Goal: Task Accomplishment & Management: Manage account settings

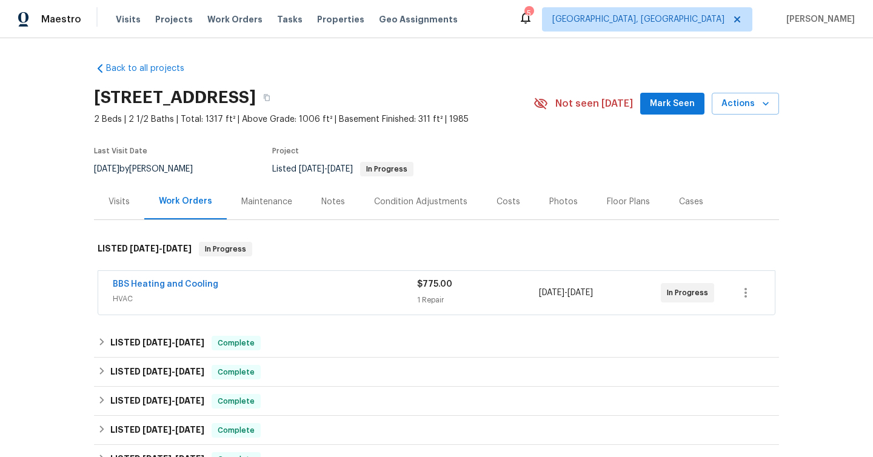
scroll to position [27, 0]
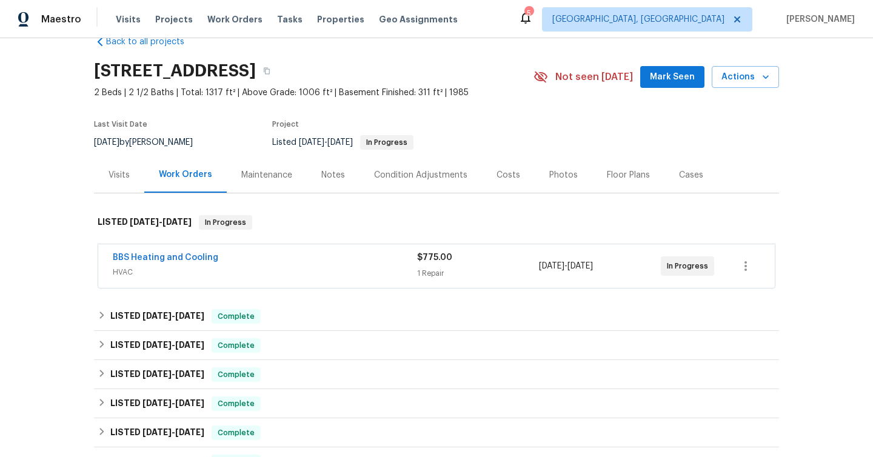
click at [429, 179] on div "Condition Adjustments" at bounding box center [420, 175] width 93 height 12
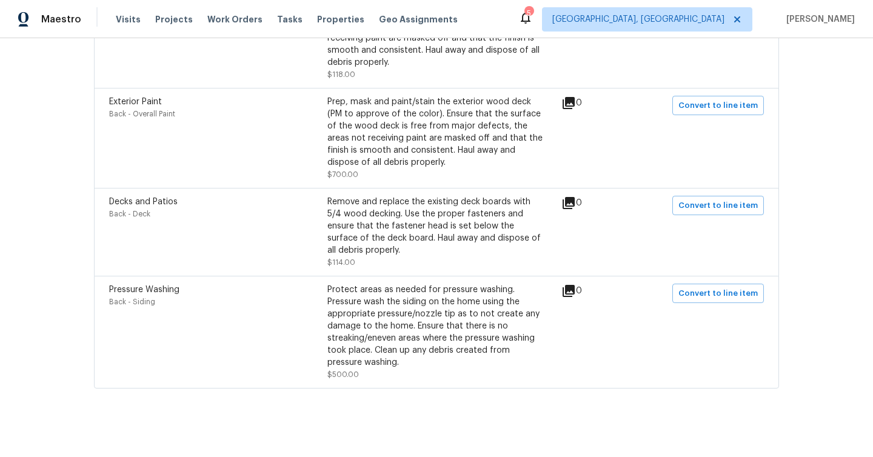
scroll to position [496, 0]
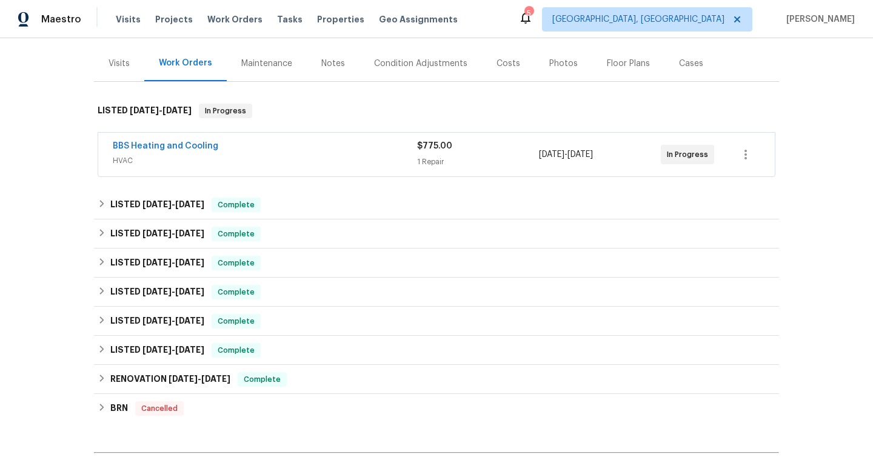
scroll to position [145, 0]
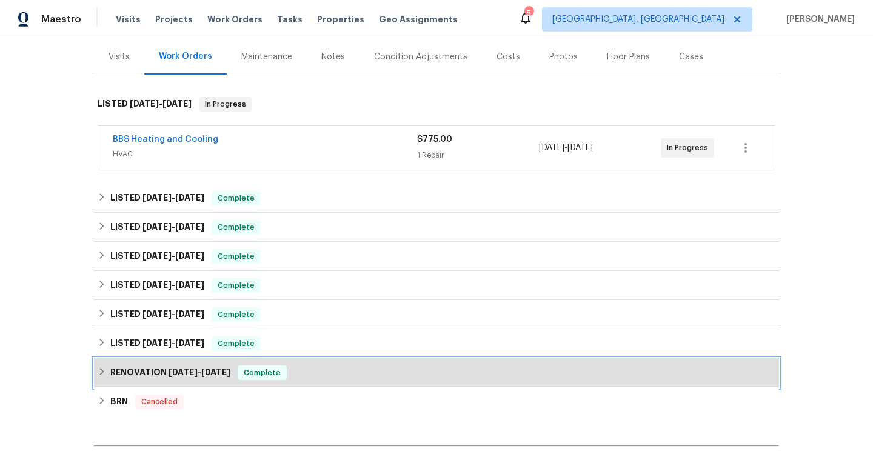
click at [278, 372] on span "Complete" at bounding box center [262, 373] width 47 height 12
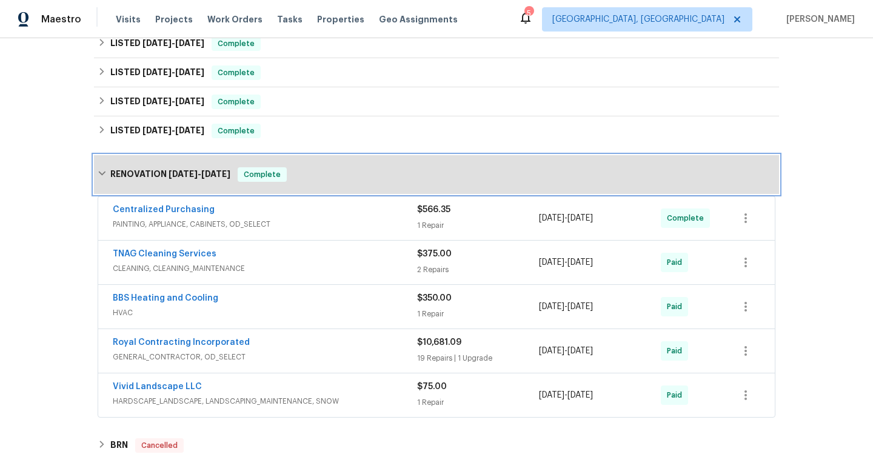
scroll to position [409, 0]
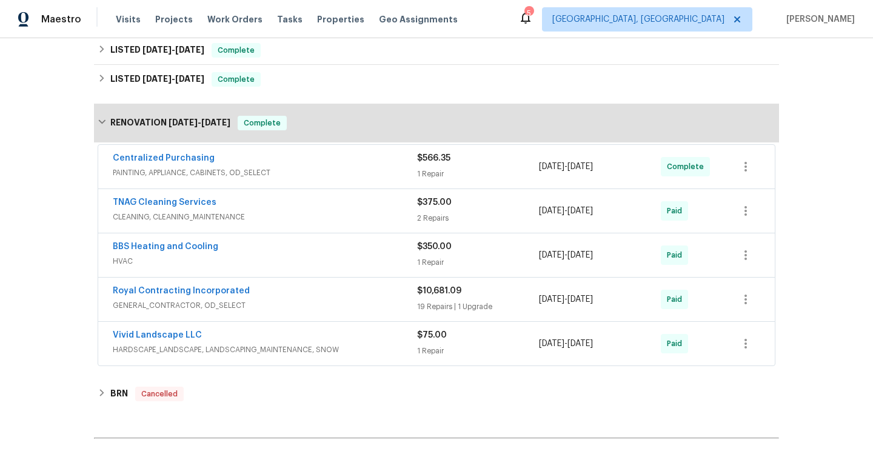
click at [288, 365] on div "Vivid Landscape LLC HARDSCAPE_LANDSCAPE, LANDSCAPING_MAINTENANCE, SNOW $75.00 1…" at bounding box center [436, 344] width 677 height 44
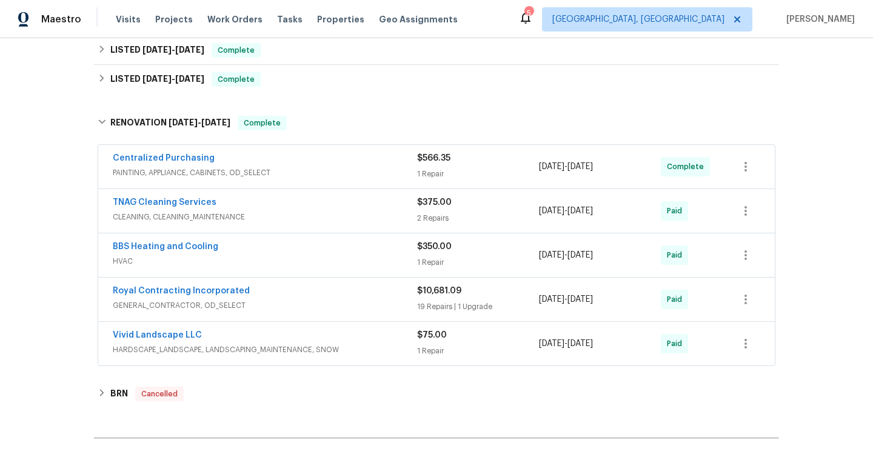
click at [283, 353] on span "HARDSCAPE_LANDSCAPE, LANDSCAPING_MAINTENANCE, SNOW" at bounding box center [265, 350] width 304 height 12
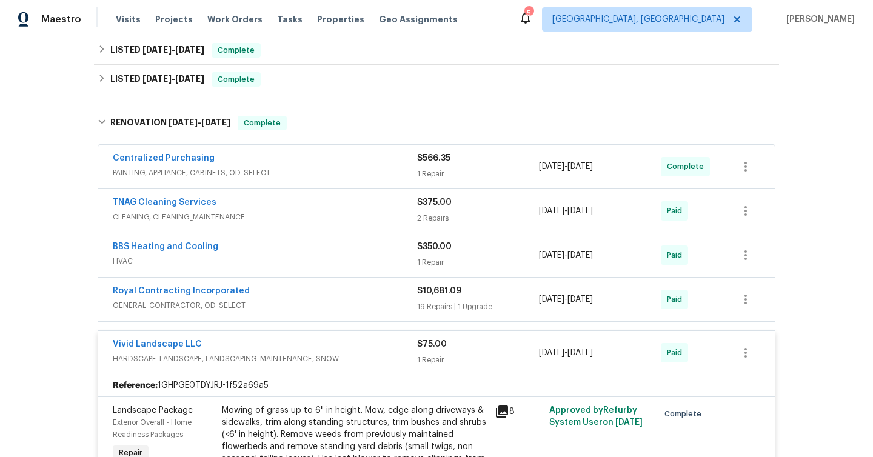
click at [293, 309] on span "GENERAL_CONTRACTOR, OD_SELECT" at bounding box center [265, 306] width 304 height 12
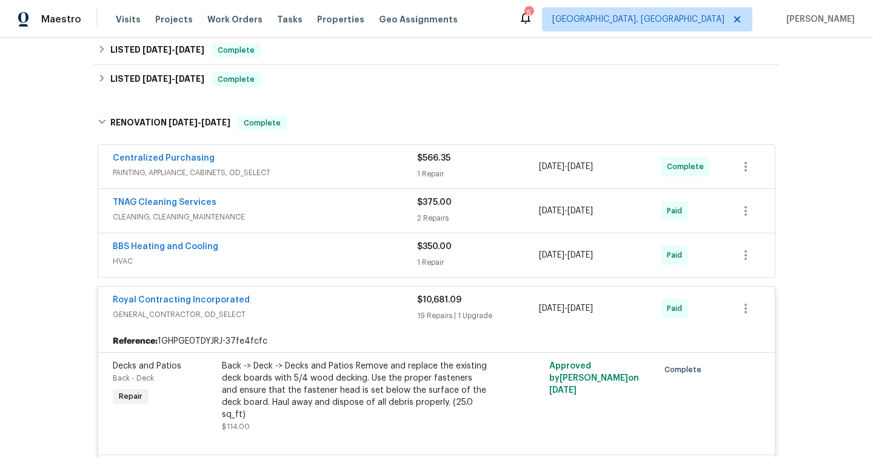
click at [300, 263] on span "HVAC" at bounding box center [265, 261] width 304 height 12
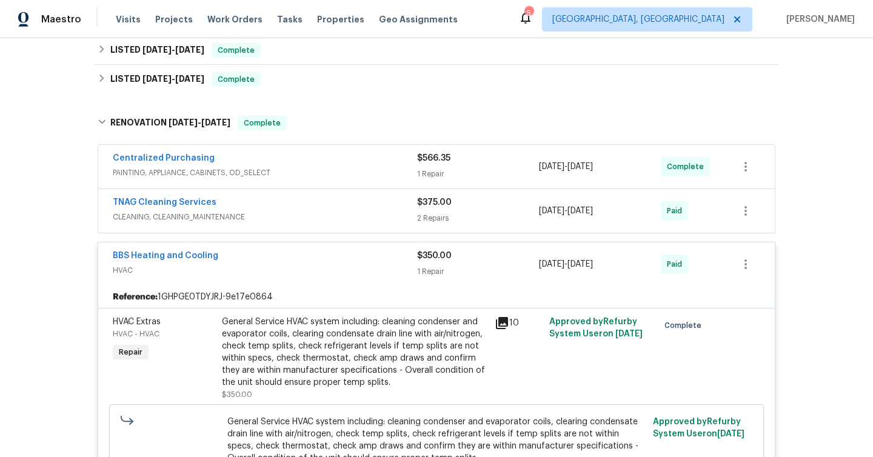
click at [302, 215] on span "CLEANING, CLEANING_MAINTENANCE" at bounding box center [265, 217] width 304 height 12
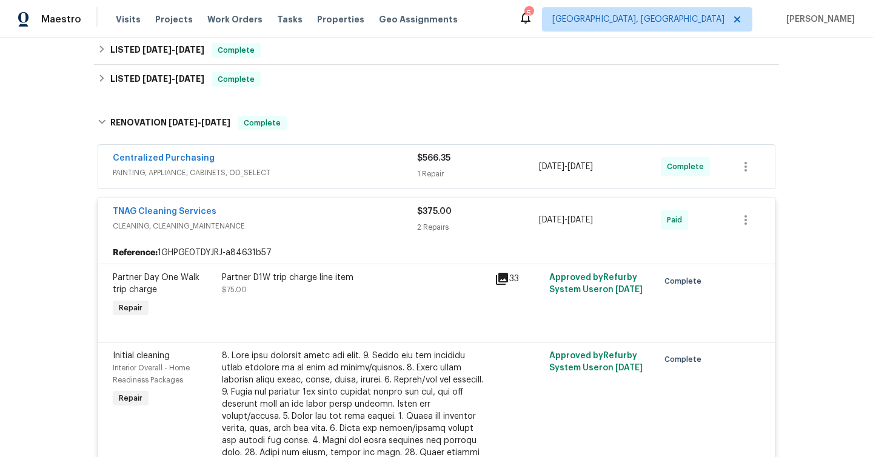
click at [308, 166] on div "Centralized Purchasing" at bounding box center [265, 159] width 304 height 15
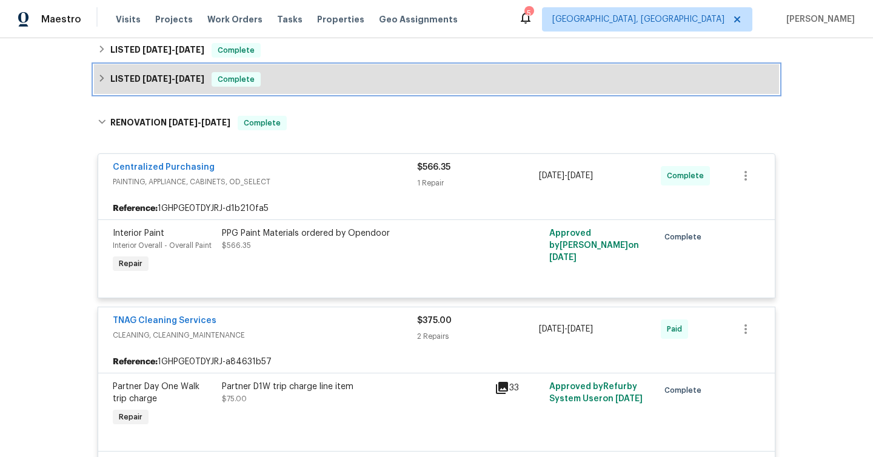
click at [298, 84] on div "LISTED 2/26/25 - 2/28/25 Complete" at bounding box center [437, 79] width 678 height 15
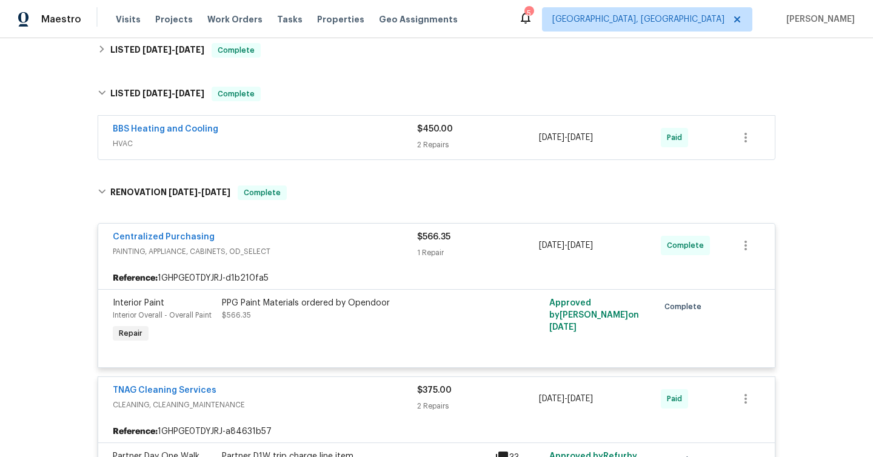
click at [266, 146] on span "HVAC" at bounding box center [265, 144] width 304 height 12
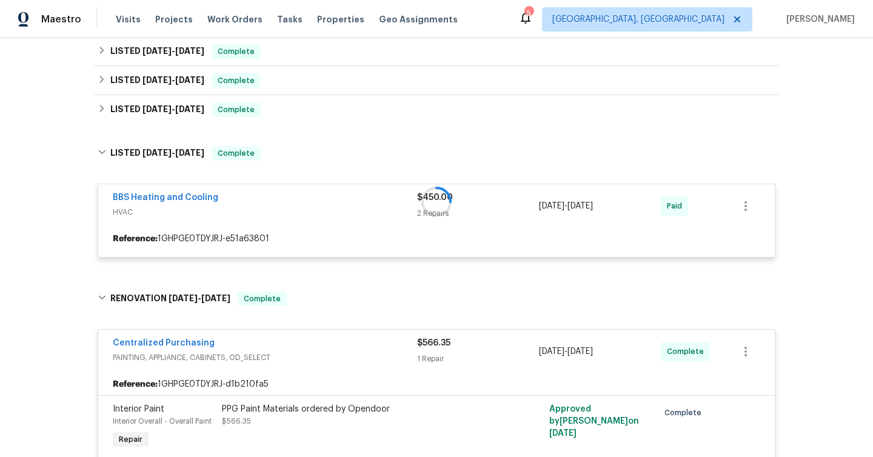
scroll to position [347, 0]
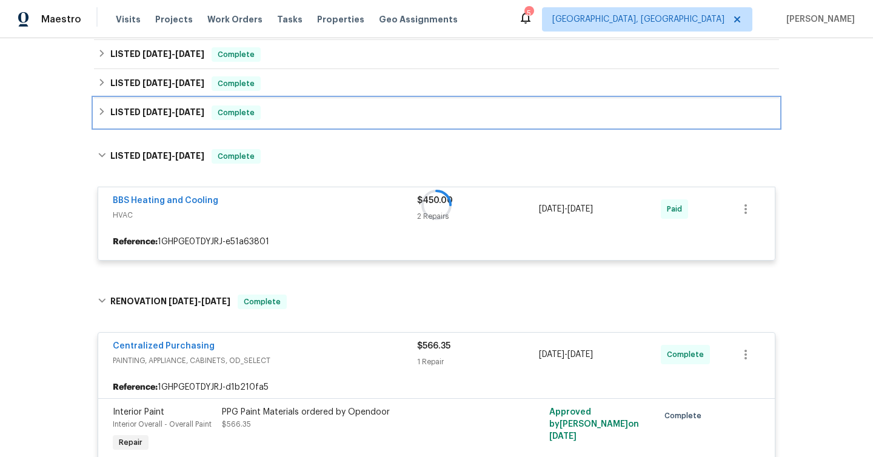
click at [274, 123] on div "LISTED 3/1/25 - 3/3/25 Complete" at bounding box center [436, 112] width 685 height 29
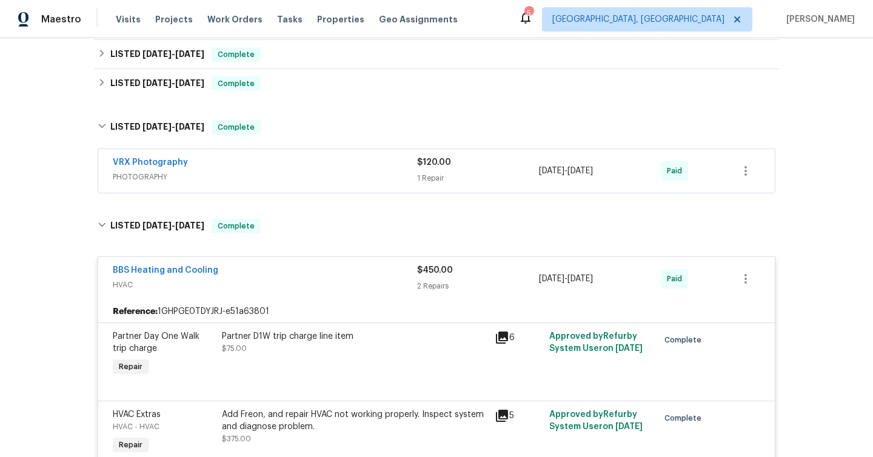
click at [285, 171] on span "PHOTOGRAPHY" at bounding box center [265, 177] width 304 height 12
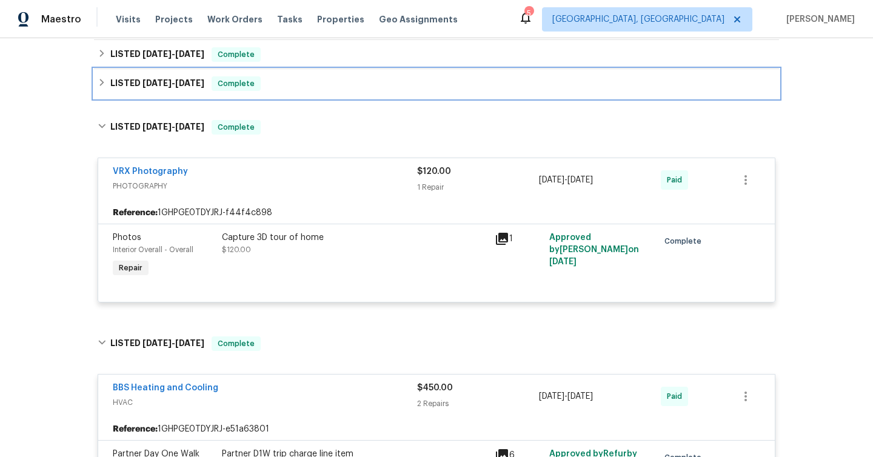
click at [289, 89] on div "LISTED 4/16/25 - 4/18/25 Complete" at bounding box center [437, 83] width 678 height 15
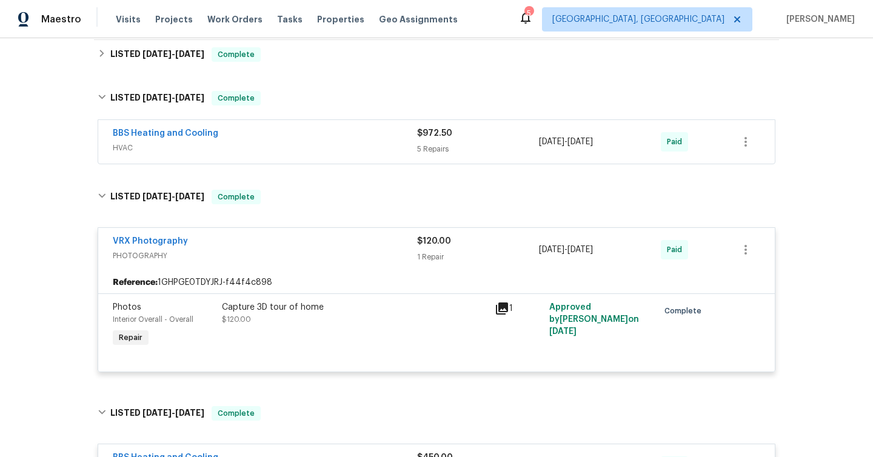
click at [286, 139] on div "BBS Heating and Cooling" at bounding box center [265, 134] width 304 height 15
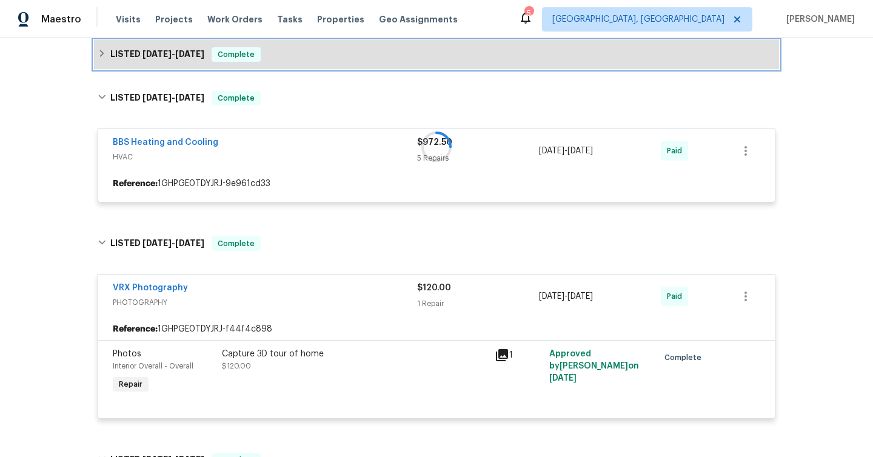
click at [308, 58] on div "LISTED 5/13/25 - 5/15/25 Complete" at bounding box center [437, 54] width 678 height 15
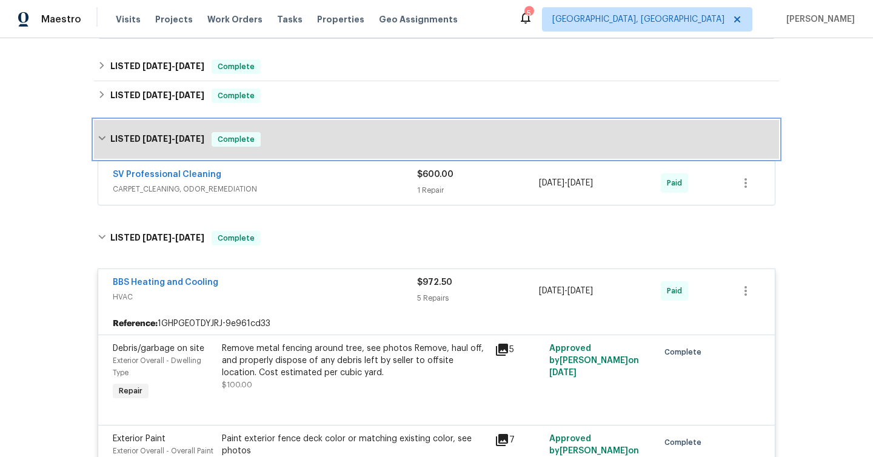
scroll to position [273, 0]
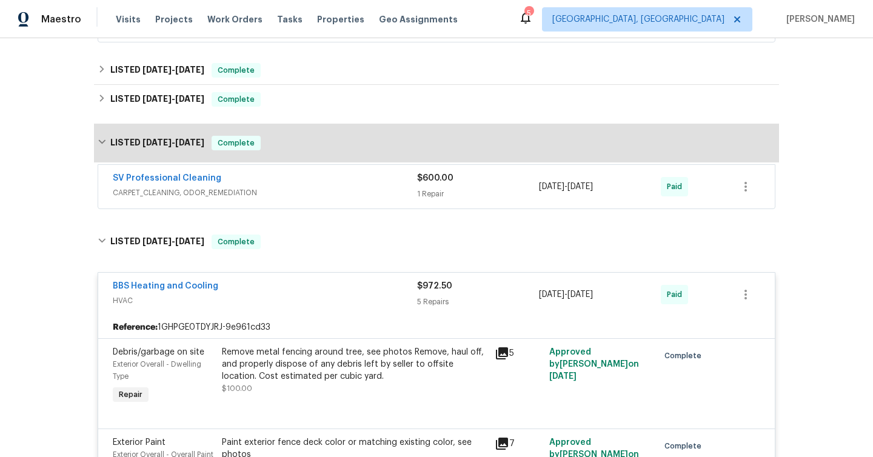
click at [314, 181] on div "SV Professional Cleaning" at bounding box center [265, 179] width 304 height 15
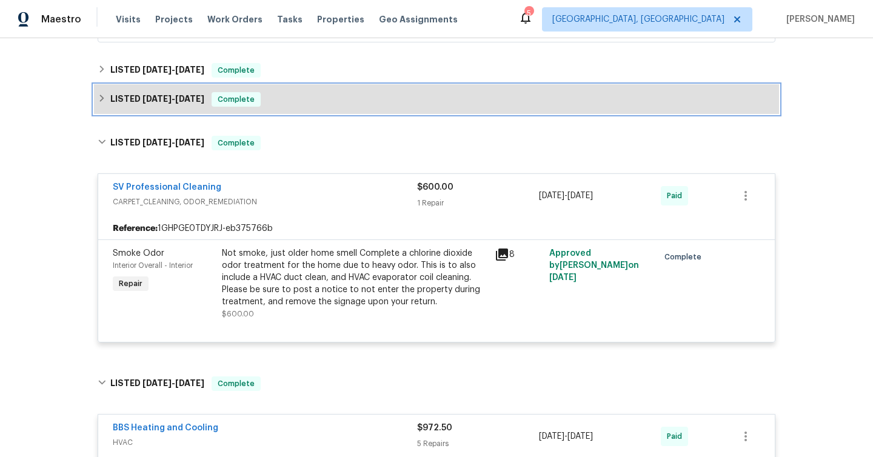
click at [305, 98] on div "LISTED 5/16/25 - 5/30/25 Complete" at bounding box center [437, 99] width 678 height 15
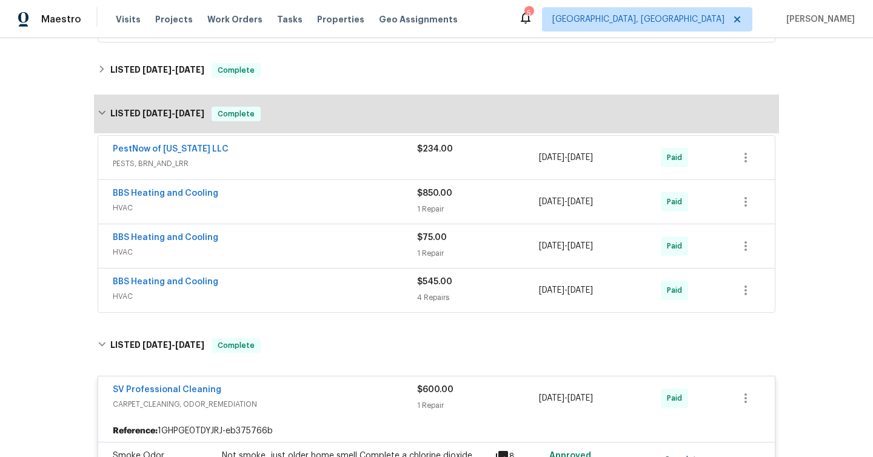
click at [323, 300] on span "HVAC" at bounding box center [265, 297] width 304 height 12
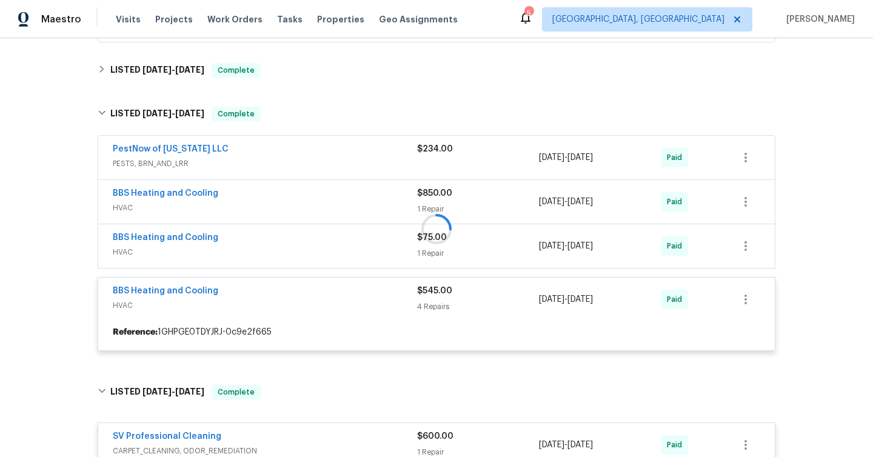
click at [329, 258] on div at bounding box center [436, 229] width 685 height 269
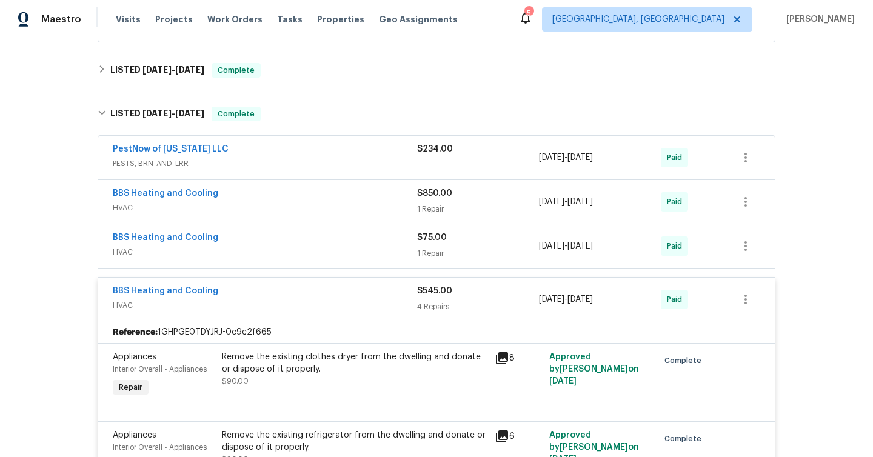
click at [316, 257] on span "HVAC" at bounding box center [265, 252] width 304 height 12
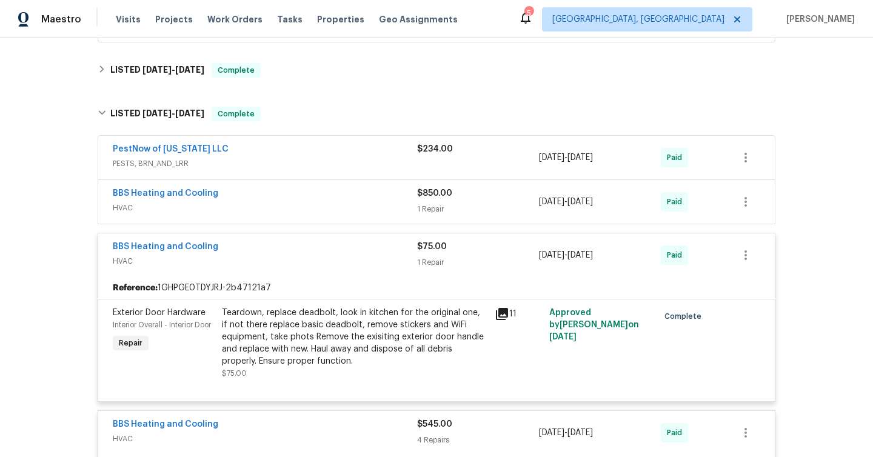
click at [325, 210] on span "HVAC" at bounding box center [265, 208] width 304 height 12
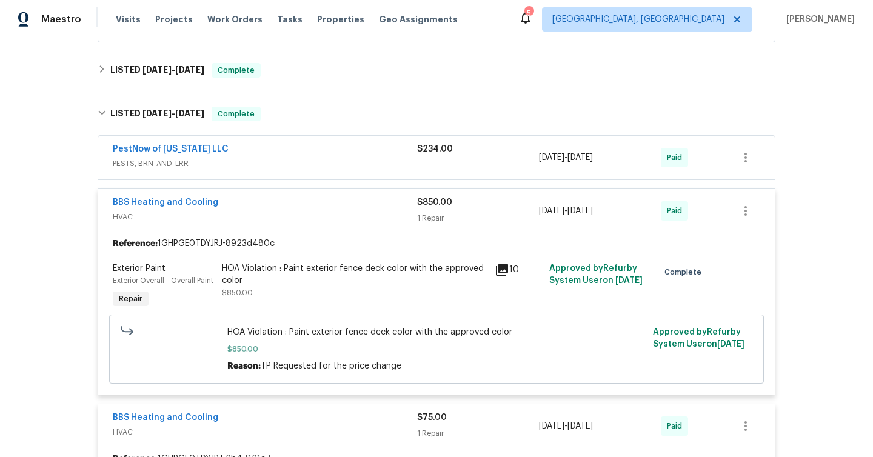
click at [308, 159] on span "PESTS, BRN_AND_LRR" at bounding box center [265, 164] width 304 height 12
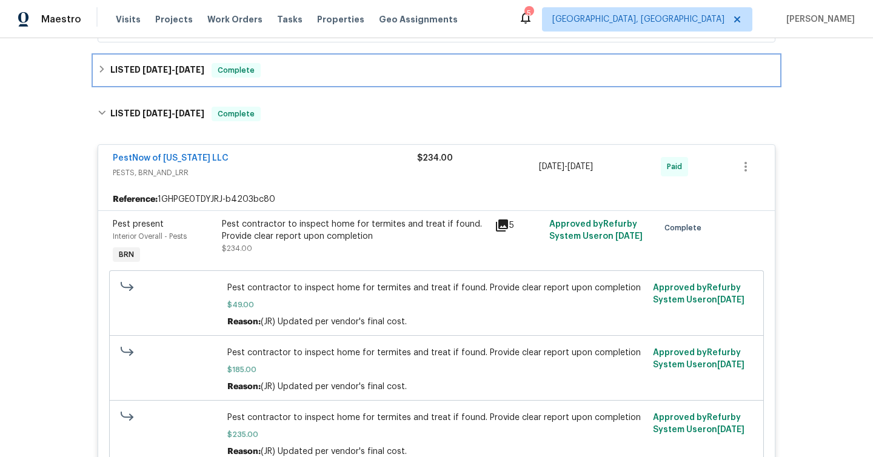
click at [292, 77] on div "LISTED 6/2/25 - 6/5/25 Complete" at bounding box center [437, 70] width 678 height 15
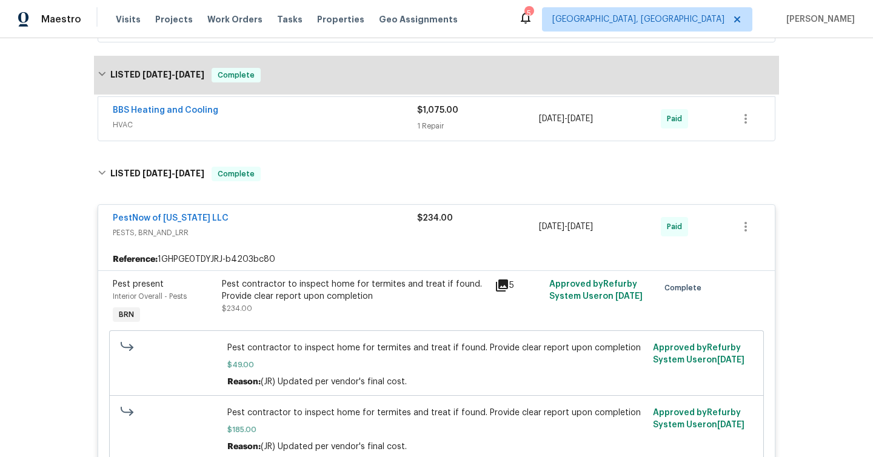
click at [267, 124] on span "HVAC" at bounding box center [265, 125] width 304 height 12
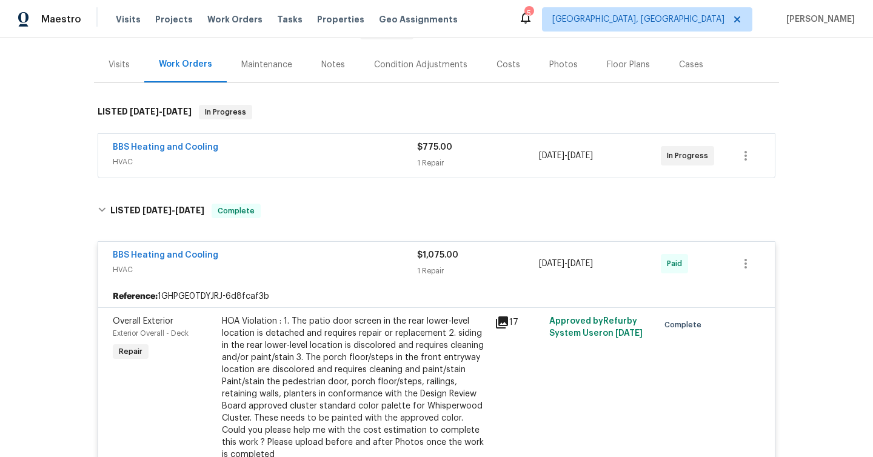
scroll to position [135, 0]
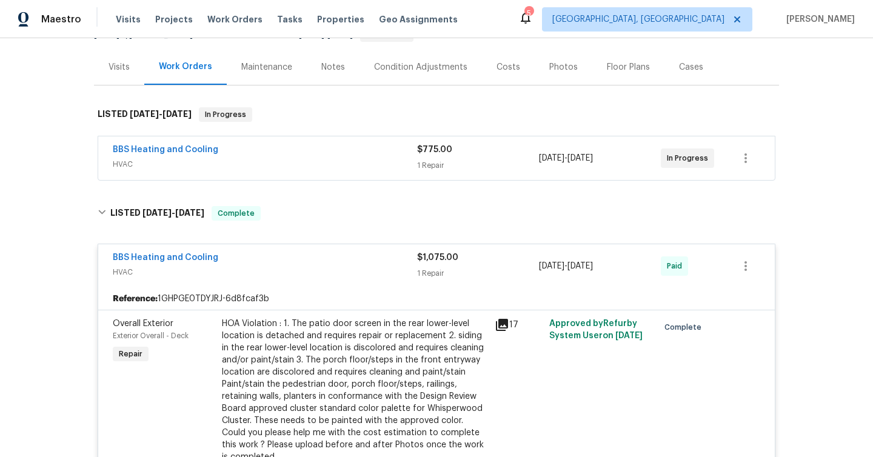
click at [273, 172] on div "BBS Heating and Cooling HVAC" at bounding box center [265, 158] width 304 height 29
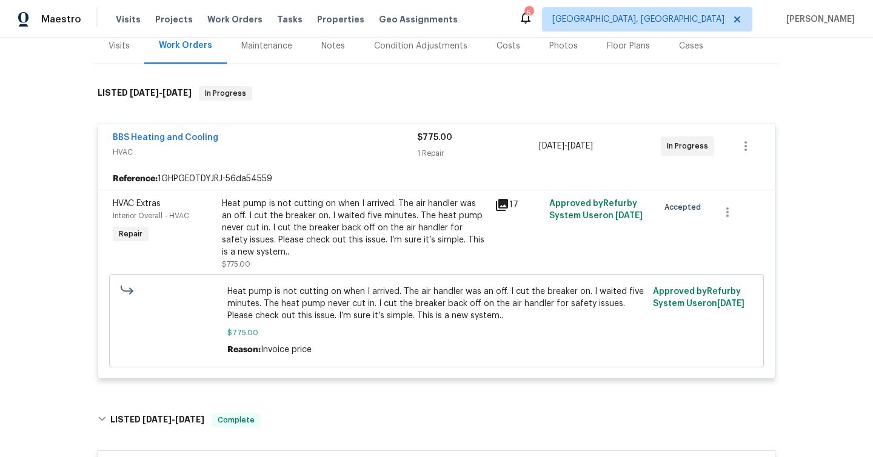
scroll to position [160, 0]
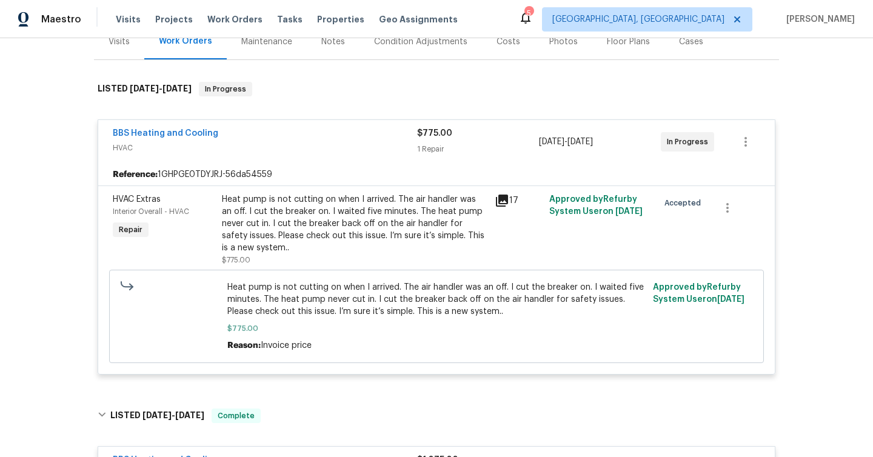
click at [32, 294] on div "Back to all projects 11184 Silentwood Ln, Reston, VA 20191 2 Beds | 2 1/2 Baths…" at bounding box center [436, 247] width 873 height 419
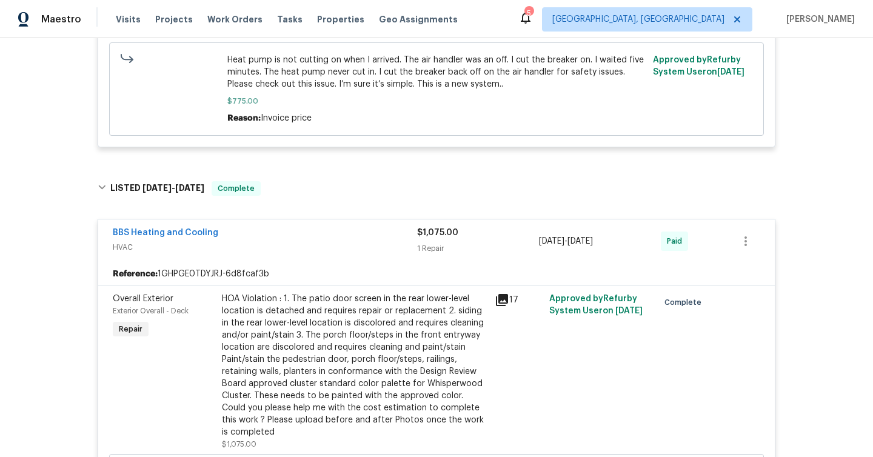
scroll to position [124, 0]
